Goal: Information Seeking & Learning: Learn about a topic

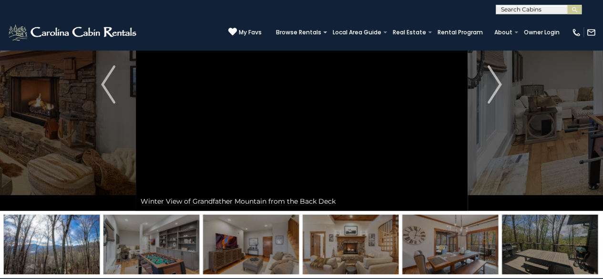
scroll to position [48, 0]
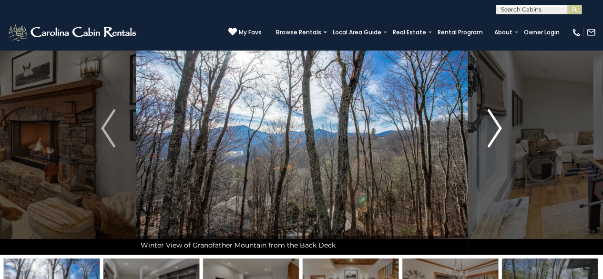
click at [498, 132] on img "Next" at bounding box center [495, 128] width 14 height 38
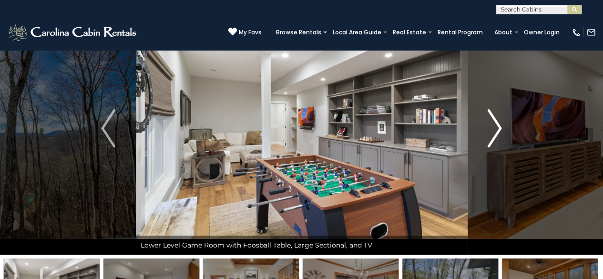
click at [498, 132] on img "Next" at bounding box center [495, 128] width 14 height 38
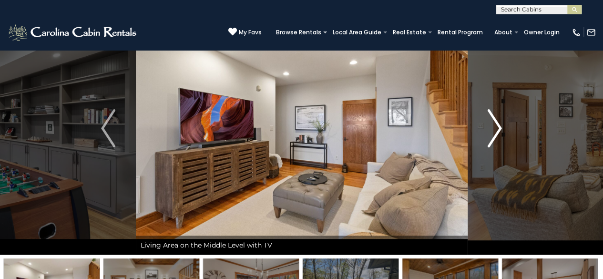
click at [498, 132] on img "Next" at bounding box center [495, 128] width 14 height 38
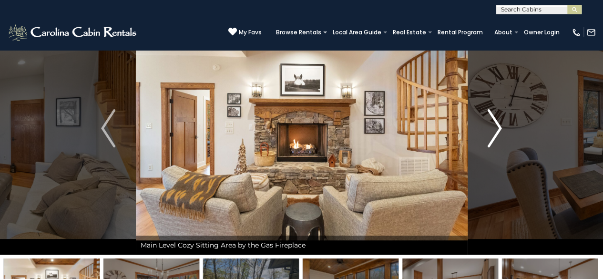
click at [500, 131] on img "Next" at bounding box center [495, 128] width 14 height 38
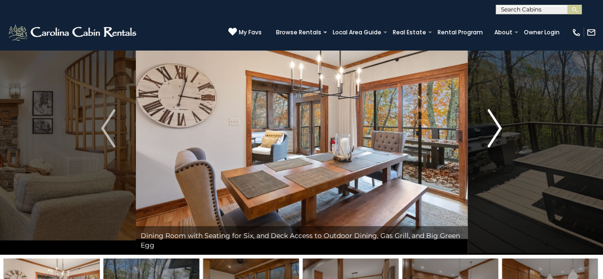
click at [501, 126] on img "Next" at bounding box center [495, 128] width 14 height 38
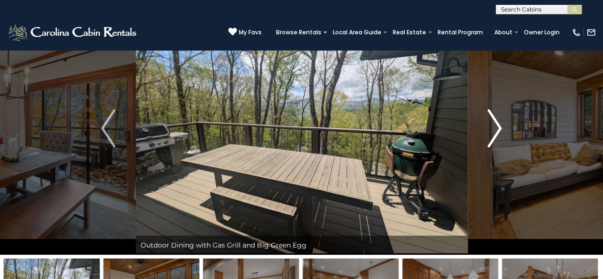
click at [505, 129] on button "Next" at bounding box center [494, 128] width 55 height 253
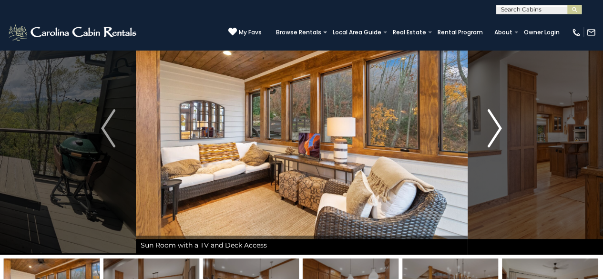
click at [503, 140] on button "Next" at bounding box center [494, 128] width 55 height 253
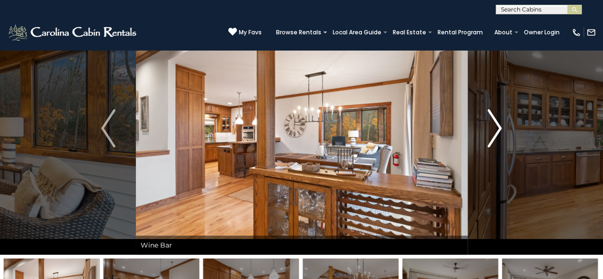
click at [503, 141] on button "Next" at bounding box center [494, 128] width 55 height 253
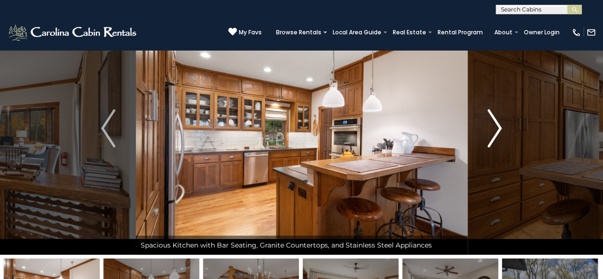
click at [503, 142] on button "Next" at bounding box center [494, 128] width 55 height 253
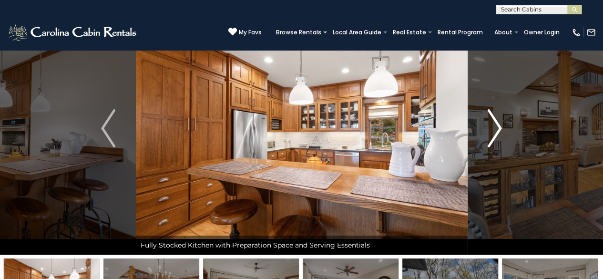
click at [503, 143] on button "Next" at bounding box center [494, 128] width 55 height 253
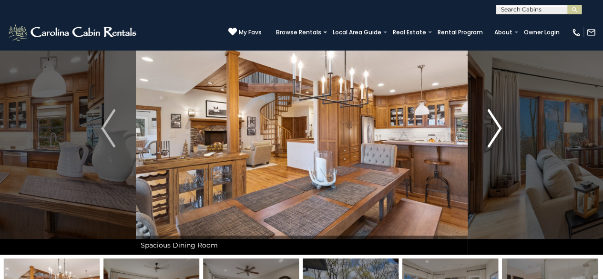
click at [503, 142] on button "Next" at bounding box center [494, 128] width 55 height 253
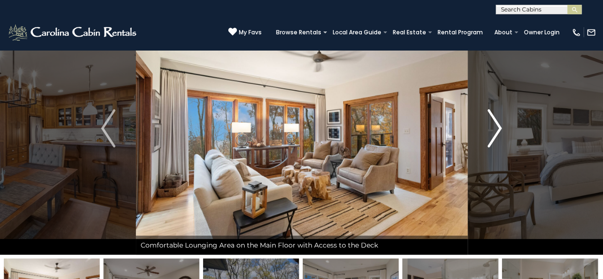
click at [503, 144] on button "Next" at bounding box center [494, 128] width 55 height 253
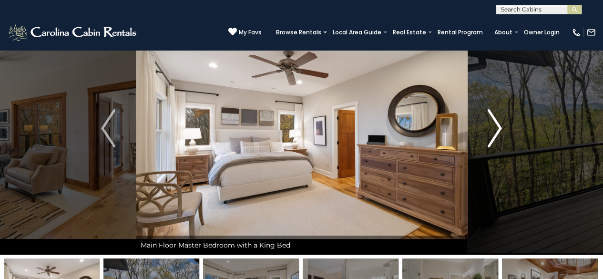
click at [503, 144] on button "Next" at bounding box center [494, 128] width 55 height 253
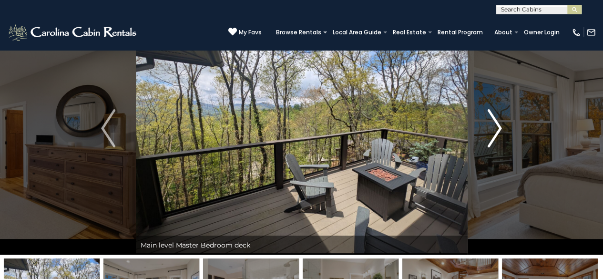
click at [503, 150] on button "Next" at bounding box center [494, 128] width 55 height 253
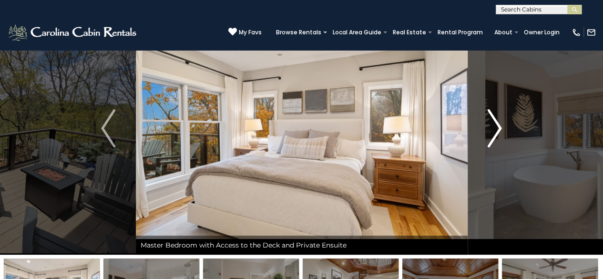
click at [505, 154] on button "Next" at bounding box center [494, 128] width 55 height 253
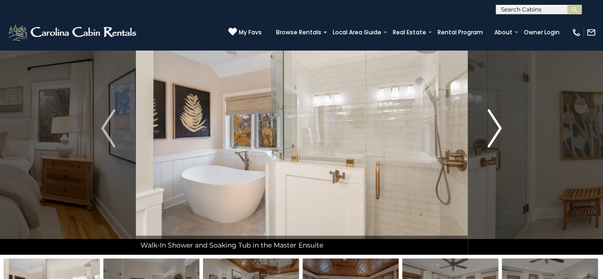
click at [505, 154] on button "Next" at bounding box center [494, 128] width 55 height 253
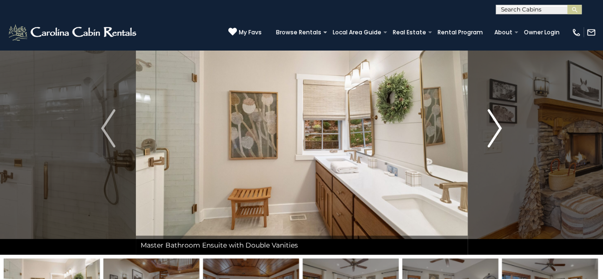
click at [505, 148] on button "Next" at bounding box center [494, 128] width 55 height 253
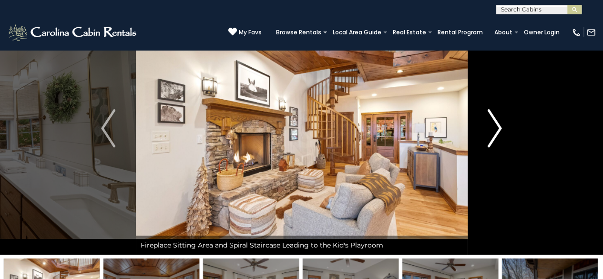
click at [489, 157] on button "Next" at bounding box center [494, 128] width 55 height 253
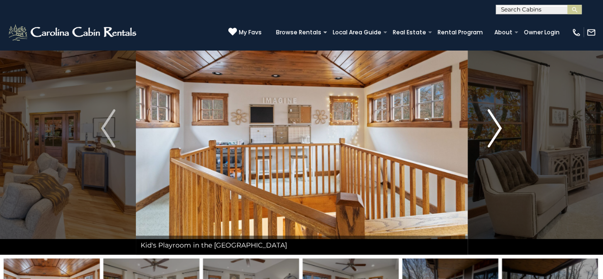
click at [485, 127] on button "Next" at bounding box center [494, 128] width 55 height 253
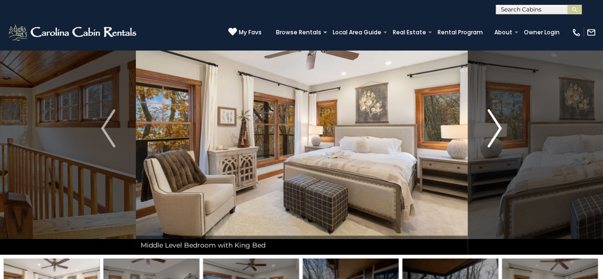
click at [486, 141] on button "Next" at bounding box center [494, 128] width 55 height 253
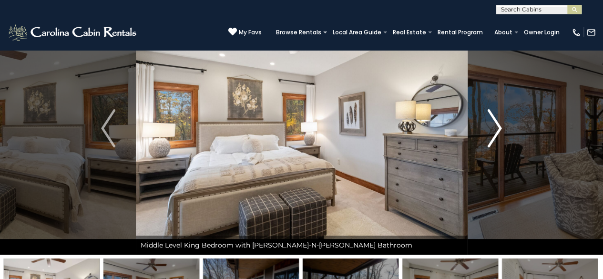
click at [497, 133] on img "Next" at bounding box center [495, 128] width 14 height 38
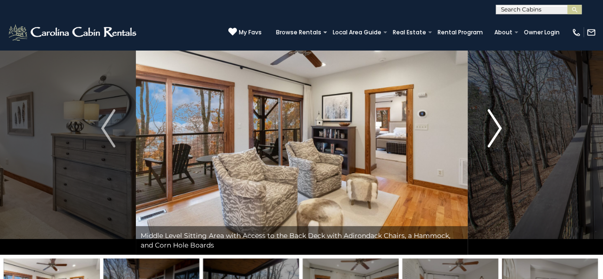
click at [507, 130] on button "Next" at bounding box center [494, 128] width 55 height 253
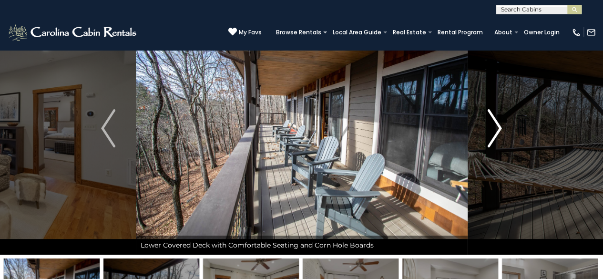
click at [497, 130] on img "Next" at bounding box center [495, 128] width 14 height 38
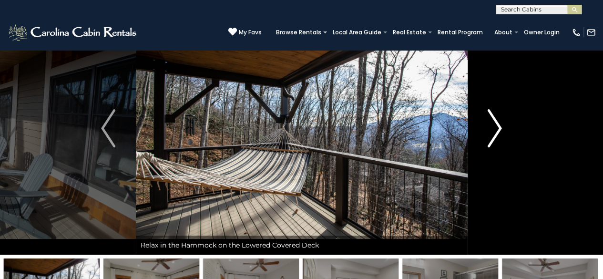
click at [497, 127] on img "Next" at bounding box center [495, 128] width 14 height 38
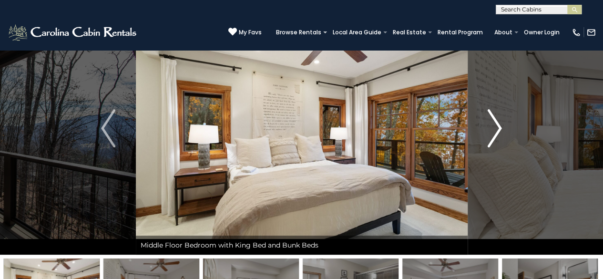
click at [499, 127] on img "Next" at bounding box center [495, 128] width 14 height 38
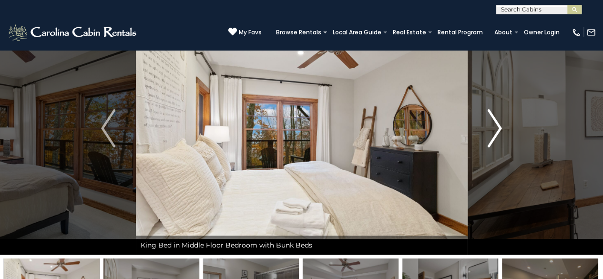
click at [499, 121] on img "Next" at bounding box center [495, 128] width 14 height 38
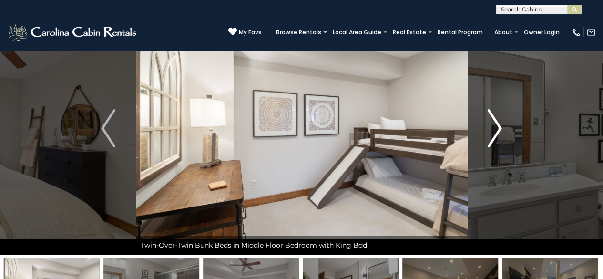
click at [498, 140] on img "Next" at bounding box center [495, 128] width 14 height 38
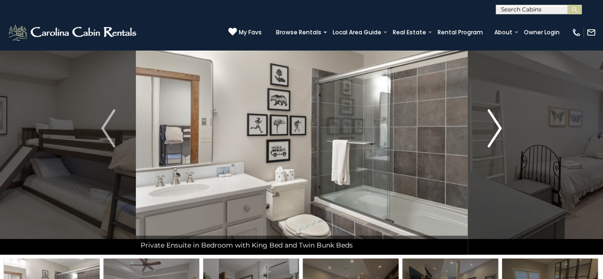
click at [496, 137] on img "Next" at bounding box center [495, 128] width 14 height 38
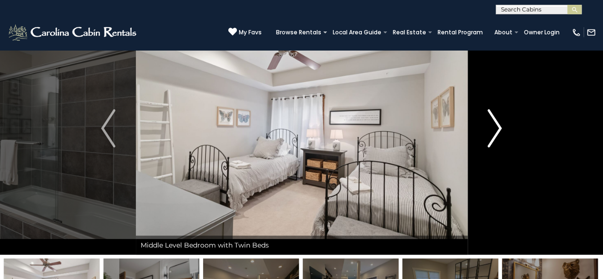
click at [490, 135] on img "Next" at bounding box center [495, 128] width 14 height 38
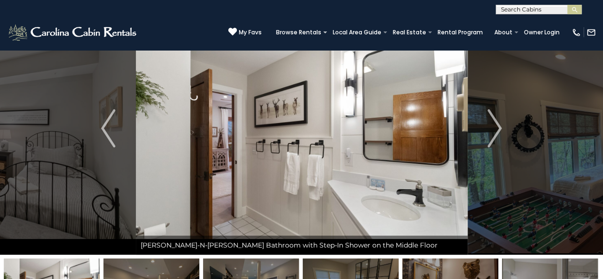
click at [491, 139] on img "Next" at bounding box center [495, 128] width 14 height 38
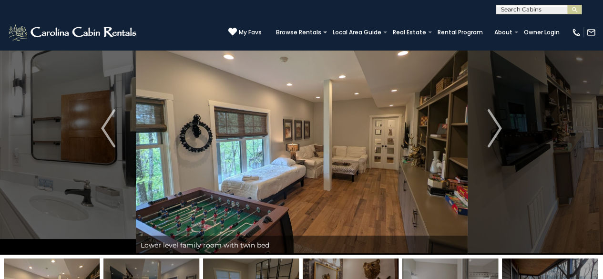
click at [468, 122] on div "Book Your Mountain Stay at 4 Pines" at bounding box center [302, 128] width 332 height 253
click at [513, 131] on button "Next" at bounding box center [494, 128] width 55 height 253
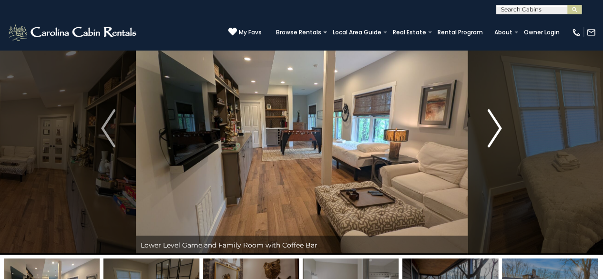
click at [513, 131] on button "Next" at bounding box center [494, 128] width 55 height 253
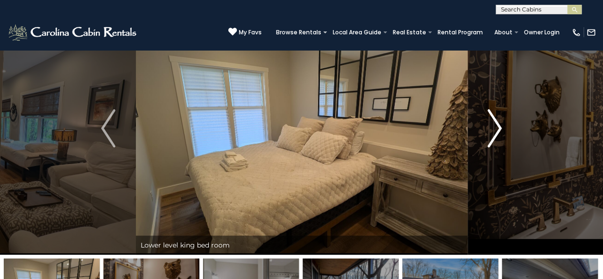
click at [511, 133] on button "Next" at bounding box center [494, 128] width 55 height 253
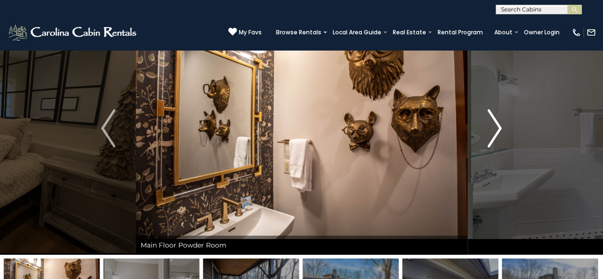
click at [511, 133] on button "Next" at bounding box center [494, 128] width 55 height 253
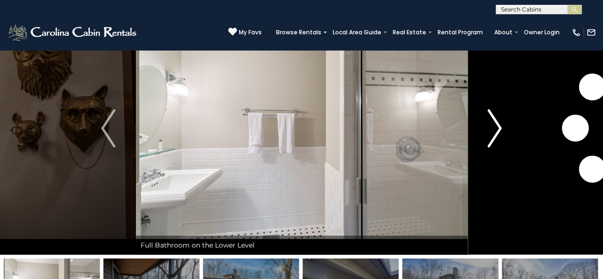
click at [511, 133] on button "Next" at bounding box center [494, 128] width 55 height 253
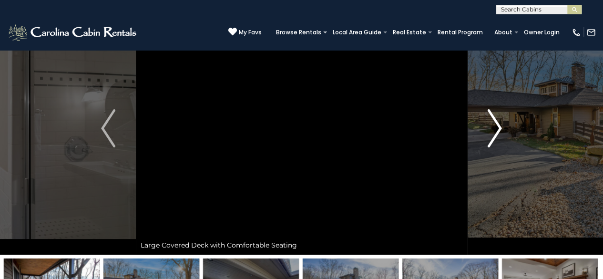
click at [510, 133] on button "Next" at bounding box center [494, 128] width 55 height 253
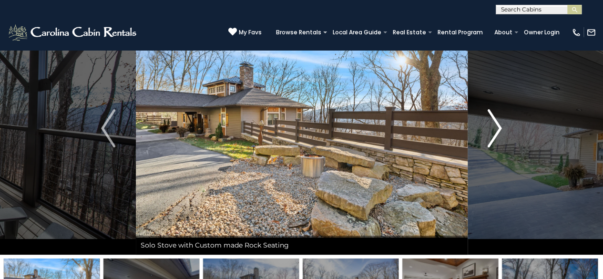
click at [473, 145] on button "Next" at bounding box center [494, 128] width 55 height 253
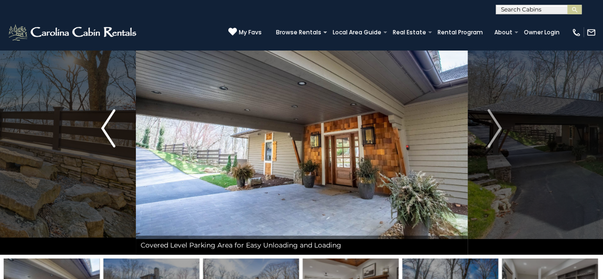
click at [127, 137] on button "Previous" at bounding box center [108, 128] width 55 height 253
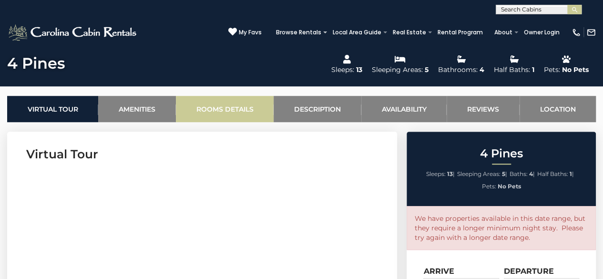
scroll to position [286, 0]
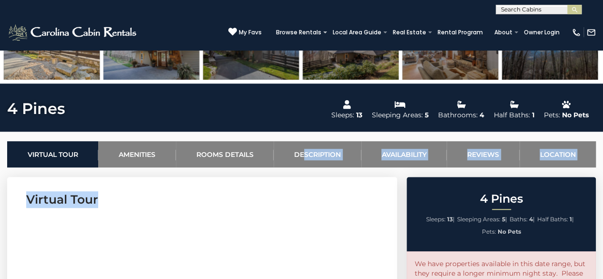
drag, startPoint x: 302, startPoint y: 214, endPoint x: 302, endPoint y: 170, distance: 44.3
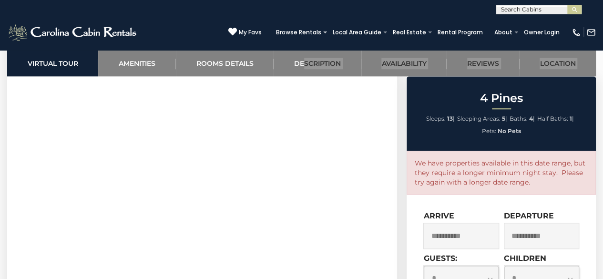
scroll to position [453, 0]
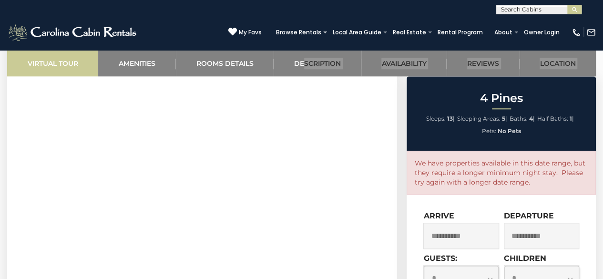
drag, startPoint x: 303, startPoint y: 195, endPoint x: 39, endPoint y: 57, distance: 298.1
